Goal: Find specific page/section: Find specific page/section

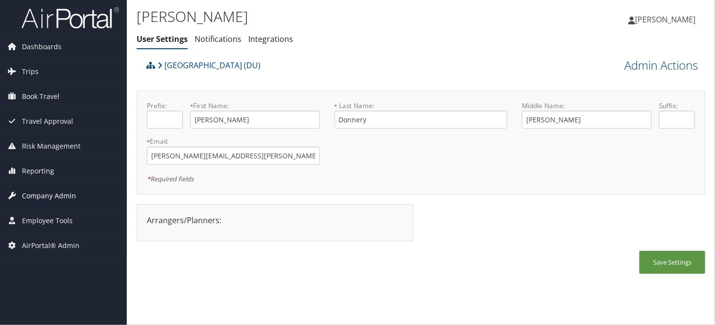
click at [36, 191] on span "Company Admin" at bounding box center [49, 196] width 54 height 24
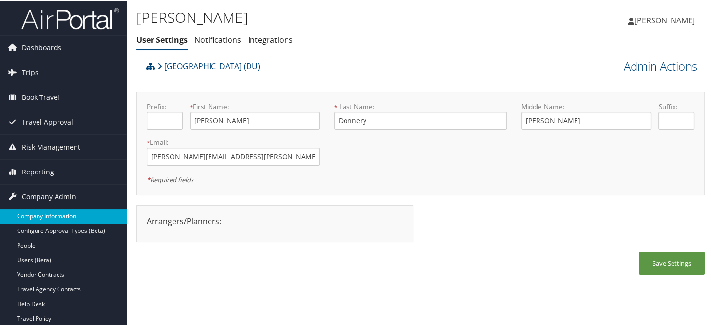
click at [41, 213] on link "Company Information" at bounding box center [63, 215] width 127 height 15
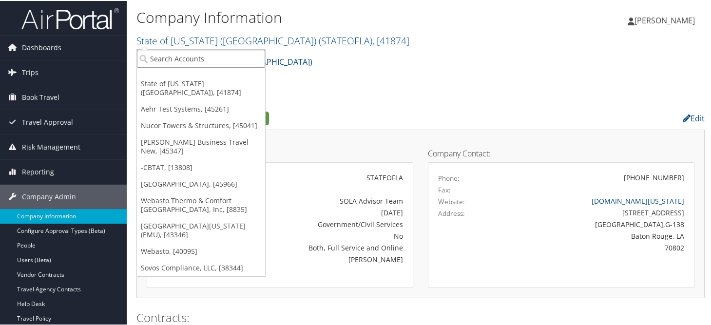
click at [165, 58] on input "search" at bounding box center [201, 58] width 128 height 18
type input "msu"
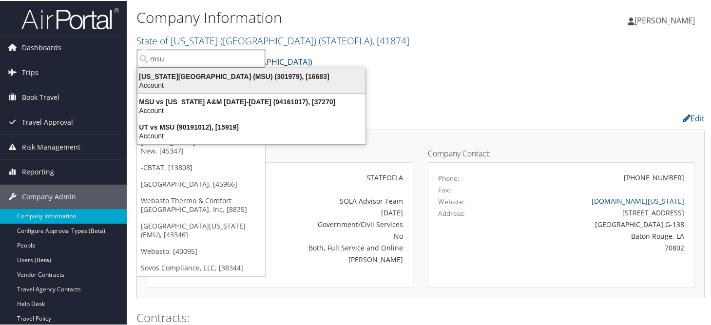
click at [251, 82] on div "Account" at bounding box center [252, 84] width 240 height 9
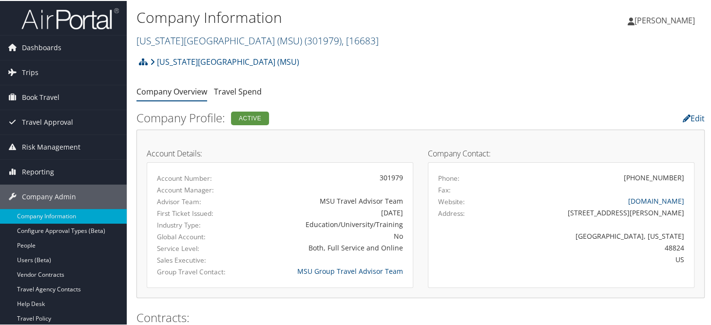
click at [180, 41] on link "Michigan State University (MSU) ( 301979 ) , [ 16683 ]" at bounding box center [258, 39] width 242 height 13
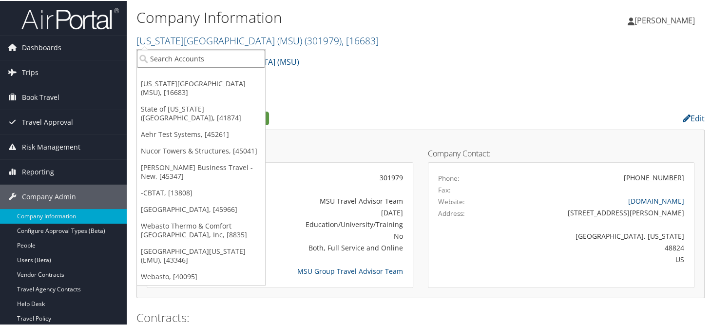
click at [184, 58] on input "search" at bounding box center [201, 58] width 128 height 18
type input "swire cocoa"
click at [203, 63] on input "swire cocoa" at bounding box center [201, 58] width 128 height 18
type input "swire"
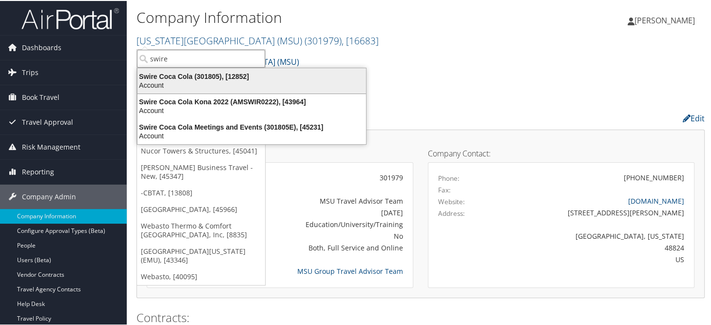
click at [228, 82] on div "Account" at bounding box center [252, 84] width 240 height 9
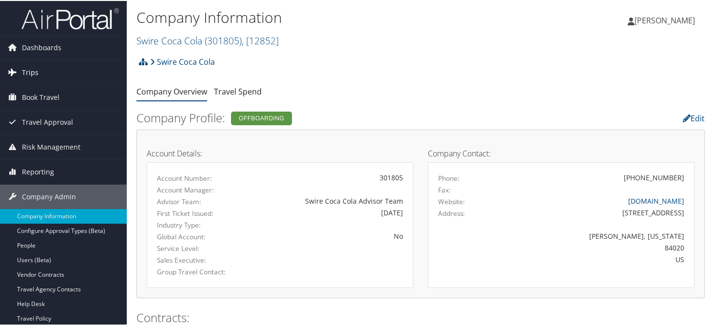
click at [24, 70] on span "Trips" at bounding box center [30, 71] width 17 height 24
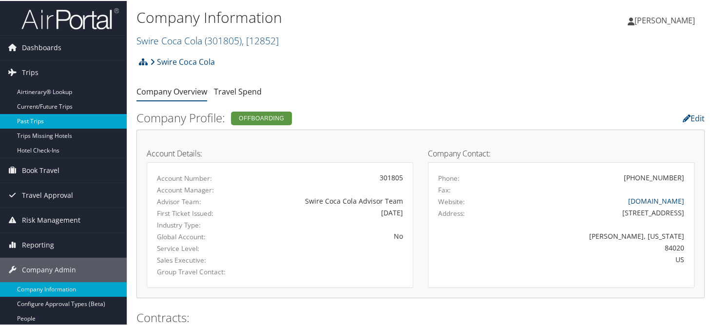
click at [30, 121] on link "Past Trips" at bounding box center [63, 120] width 127 height 15
